Goal: Task Accomplishment & Management: Complete application form

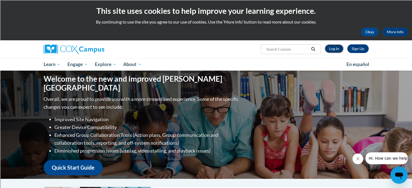
click at [333, 49] on link "Log In" at bounding box center [334, 48] width 19 height 9
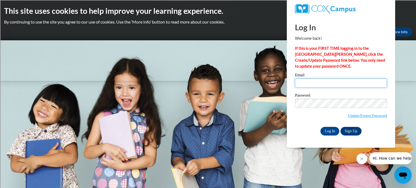
click at [317, 82] on input "Email" at bounding box center [341, 83] width 92 height 9
type input "[EMAIL_ADDRESS][DOMAIN_NAME]"
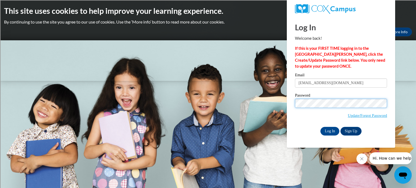
click at [277, 99] on body "This site uses cookies to help improve your learning experience. By continuing …" at bounding box center [208, 94] width 416 height 188
click at [260, 112] on body "This site uses cookies to help improve your learning experience. By continuing …" at bounding box center [208, 94] width 416 height 188
click at [331, 131] on input "Log In" at bounding box center [330, 131] width 19 height 9
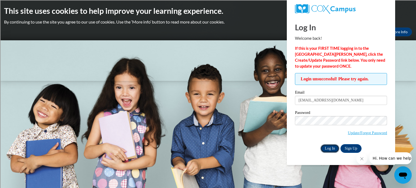
click at [331, 150] on input "Log In" at bounding box center [330, 148] width 19 height 9
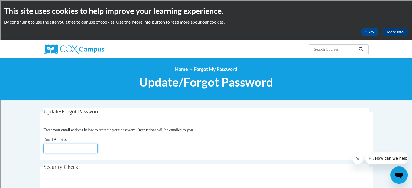
click at [58, 146] on input "Email Address" at bounding box center [70, 148] width 54 height 9
type input "[EMAIL_ADDRESS][DOMAIN_NAME]"
click at [139, 147] on div "Email Address hlarson@kusd.edu" at bounding box center [206, 145] width 326 height 17
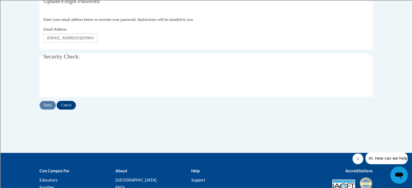
scroll to position [112, 0]
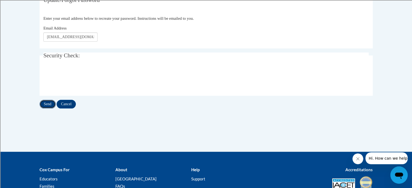
click at [48, 106] on input "Send" at bounding box center [48, 104] width 16 height 9
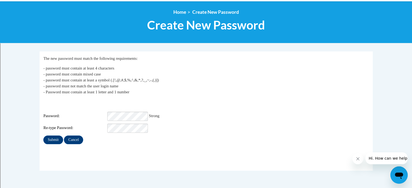
click at [83, 153] on fieldset "My Password The new password must match the following requirements: - password …" at bounding box center [206, 112] width 333 height 120
click at [54, 136] on input "Submit" at bounding box center [53, 140] width 20 height 9
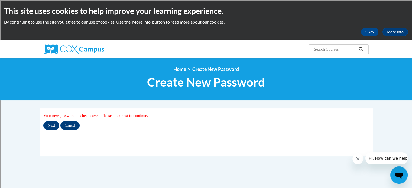
click at [274, 66] on div "<en>My Learning</en><fr>New fr_My Learning</fr><it>New it_My Learning</it><de>N…" at bounding box center [206, 79] width 412 height 42
click at [46, 125] on input "Next" at bounding box center [51, 125] width 16 height 9
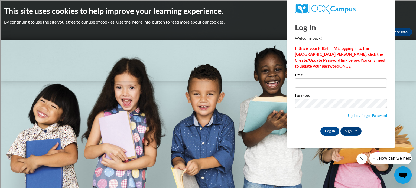
type input "[EMAIL_ADDRESS][DOMAIN_NAME]"
click at [235, 119] on body "This site uses cookies to help improve your learning experience. By continuing …" at bounding box center [208, 94] width 416 height 188
click at [331, 128] on input "Log In" at bounding box center [330, 131] width 19 height 9
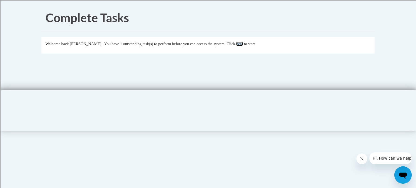
click at [243, 44] on link "here" at bounding box center [239, 44] width 7 height 4
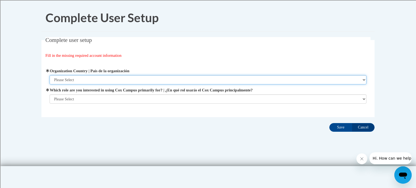
click at [76, 79] on select "Please Select [GEOGRAPHIC_DATA] | [GEOGRAPHIC_DATA] Outside of [GEOGRAPHIC_DATA…" at bounding box center [208, 79] width 317 height 9
select select "ad49bcad-a171-4b2e-b99c-48b446064914"
click at [50, 75] on select "Please Select [GEOGRAPHIC_DATA] | [GEOGRAPHIC_DATA] Outside of [GEOGRAPHIC_DATA…" at bounding box center [208, 79] width 317 height 9
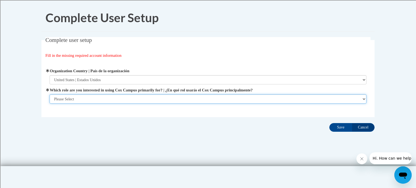
click at [66, 101] on select "Please Select College/University | Colegio/Universidad Community/Nonprofit Part…" at bounding box center [208, 99] width 317 height 9
select select "fbf2d438-af2f-41f8-98f1-81c410e29de3"
click at [50, 104] on select "Please Select College/University | Colegio/Universidad Community/Nonprofit Part…" at bounding box center [208, 99] width 317 height 9
